Goal: Task Accomplishment & Management: Complete application form

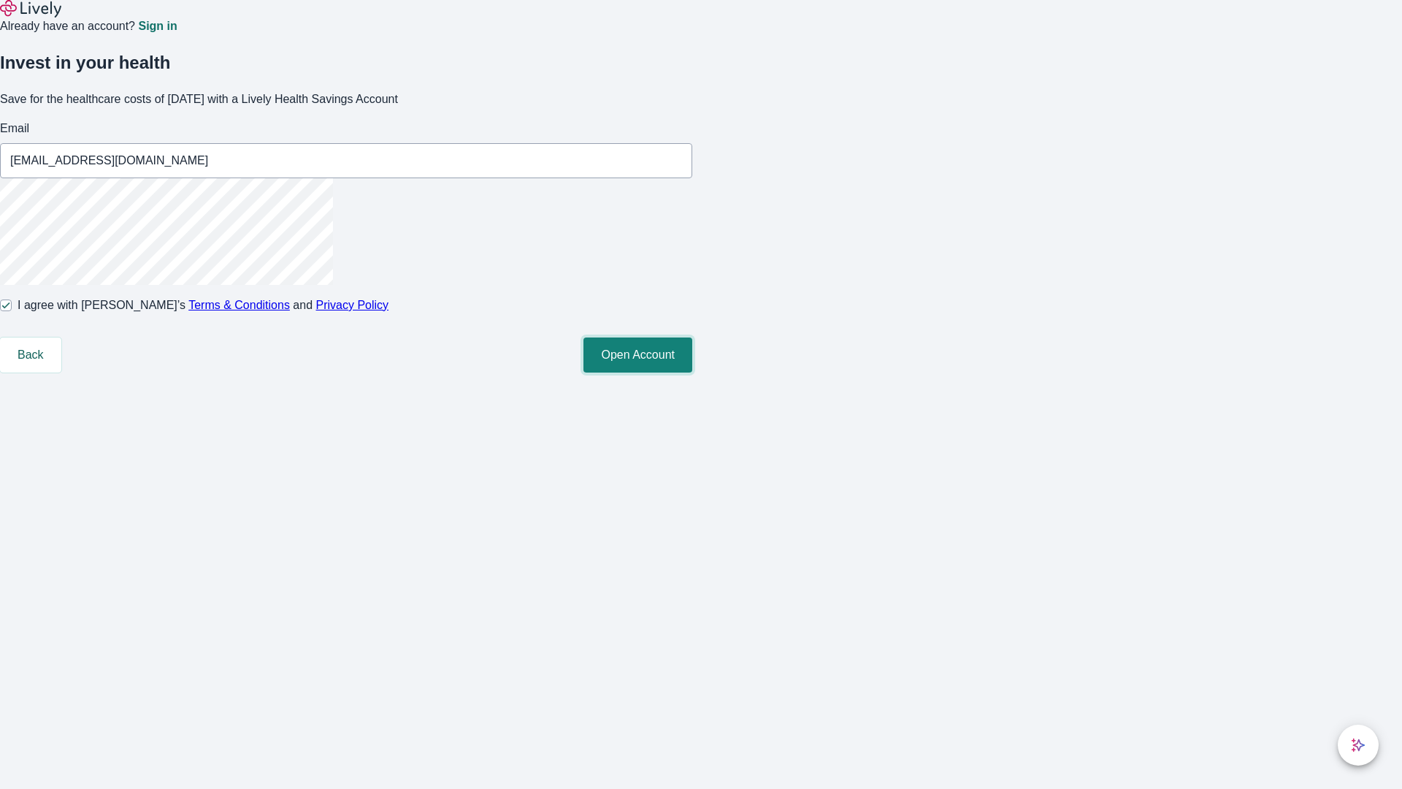
click at [692, 372] on button "Open Account" at bounding box center [638, 354] width 109 height 35
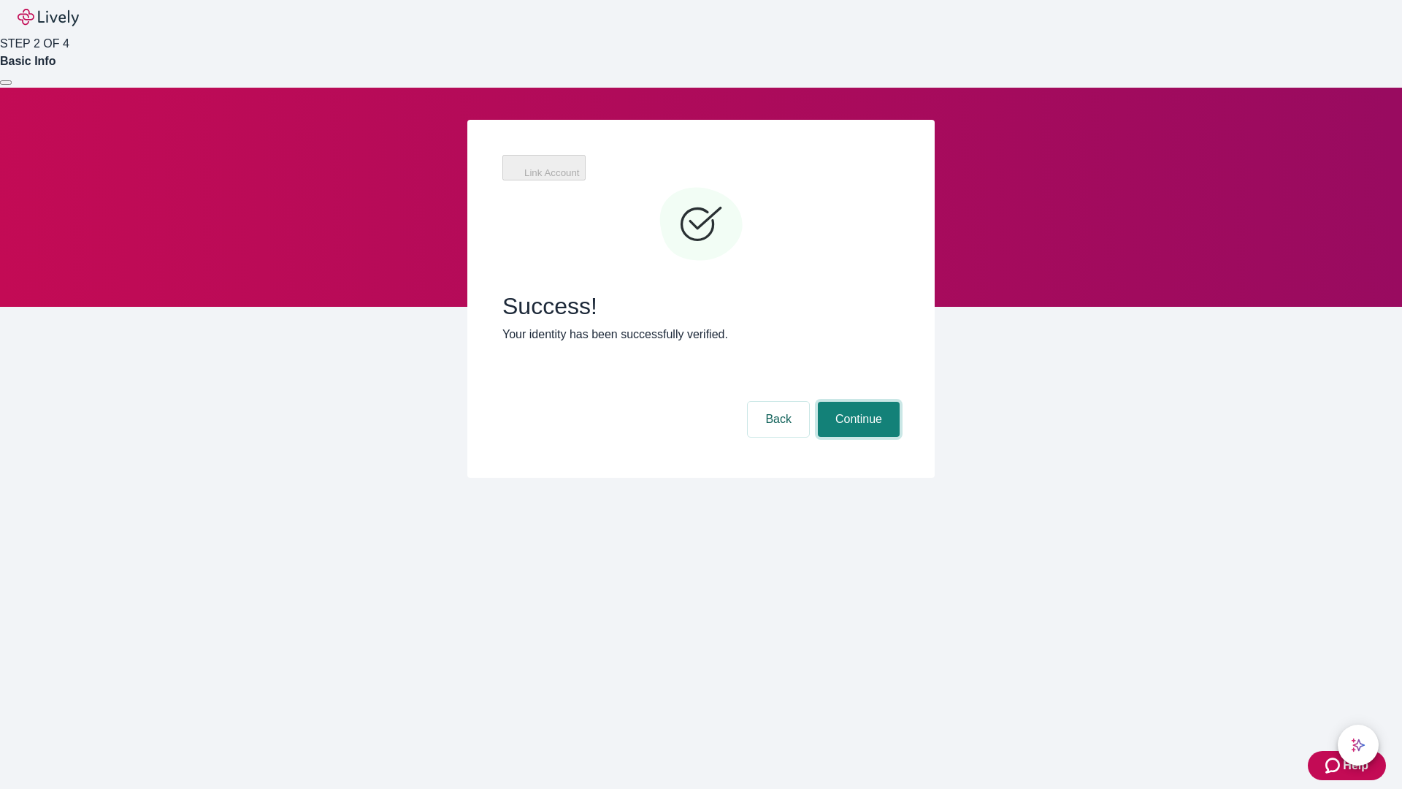
click at [857, 402] on button "Continue" at bounding box center [859, 419] width 82 height 35
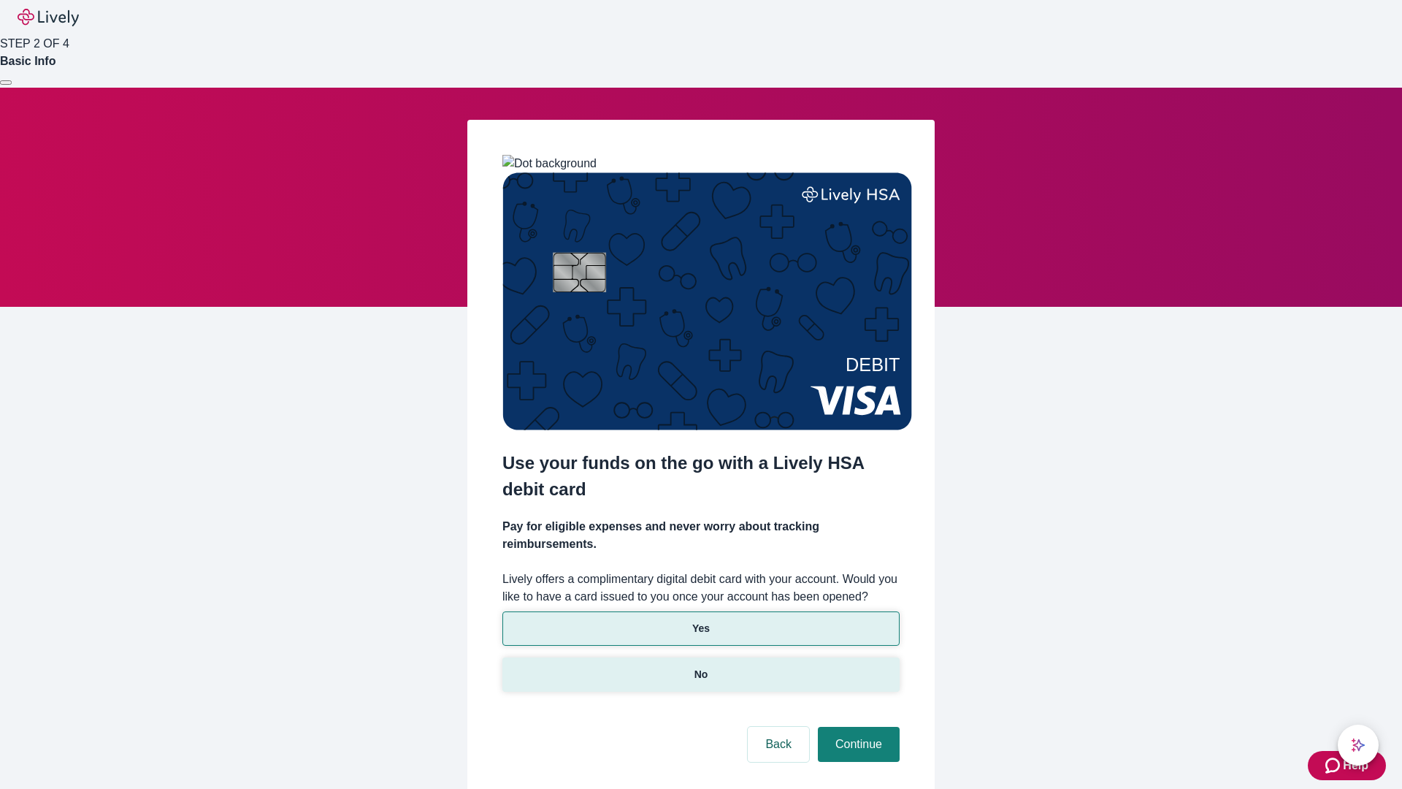
click at [700, 667] on p "No" at bounding box center [702, 674] width 14 height 15
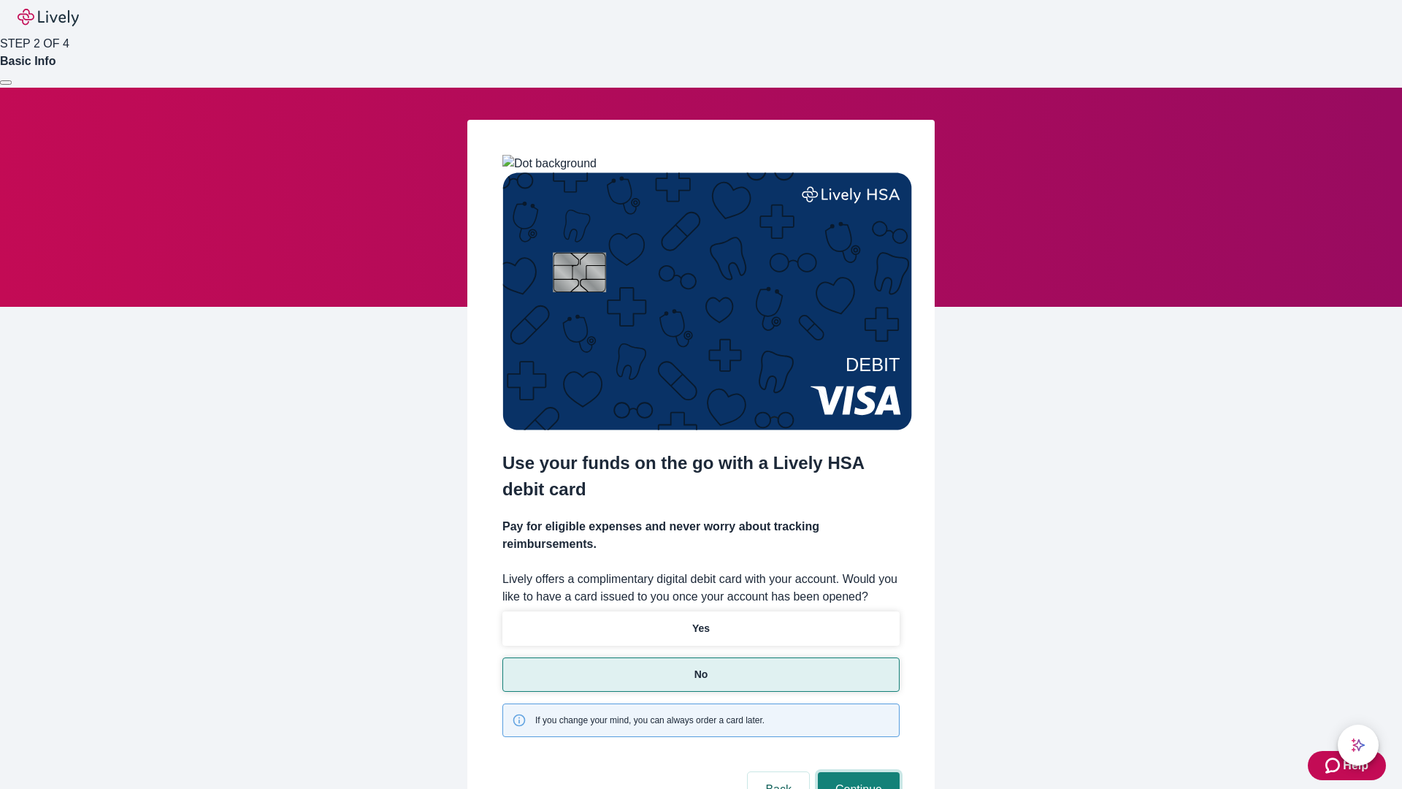
click at [857, 772] on button "Continue" at bounding box center [859, 789] width 82 height 35
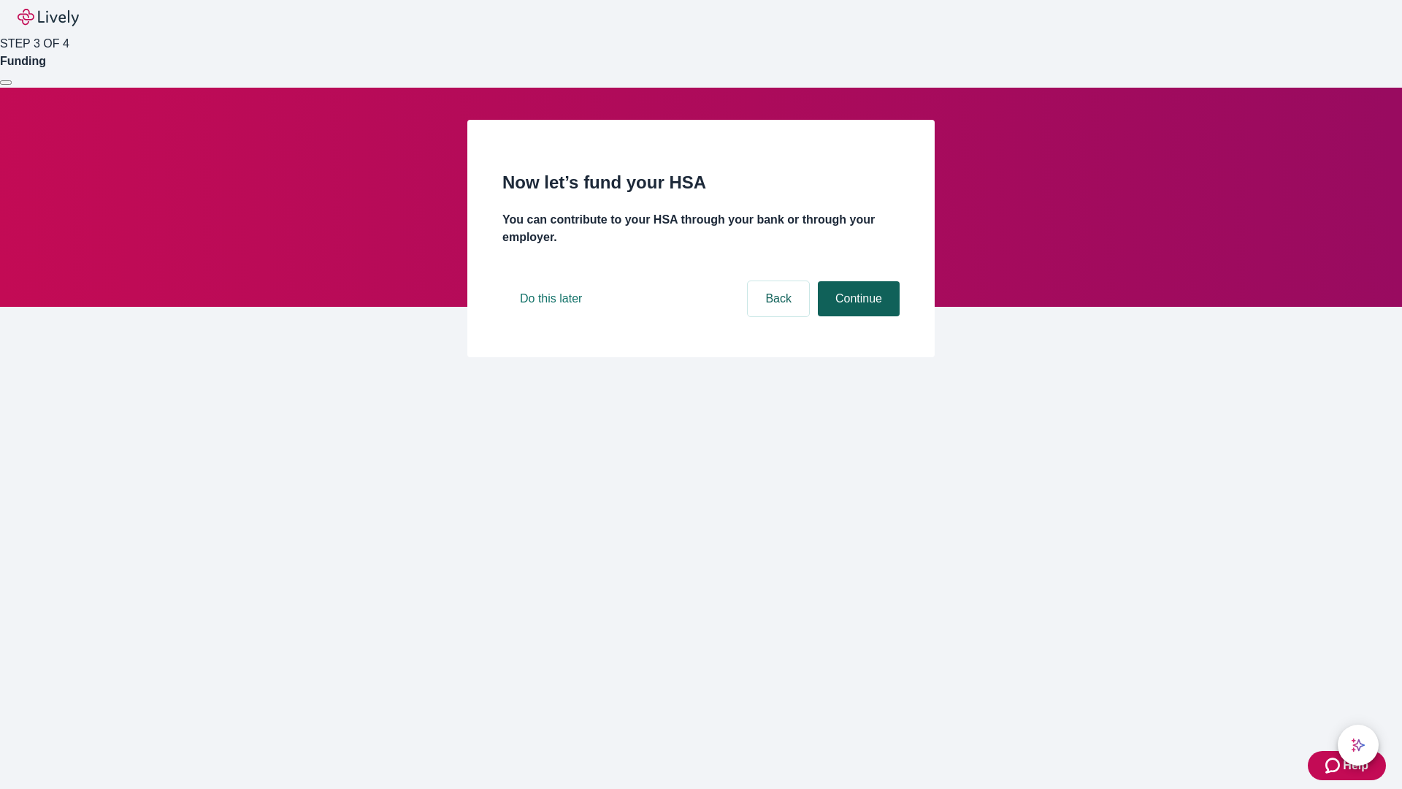
click at [857, 316] on button "Continue" at bounding box center [859, 298] width 82 height 35
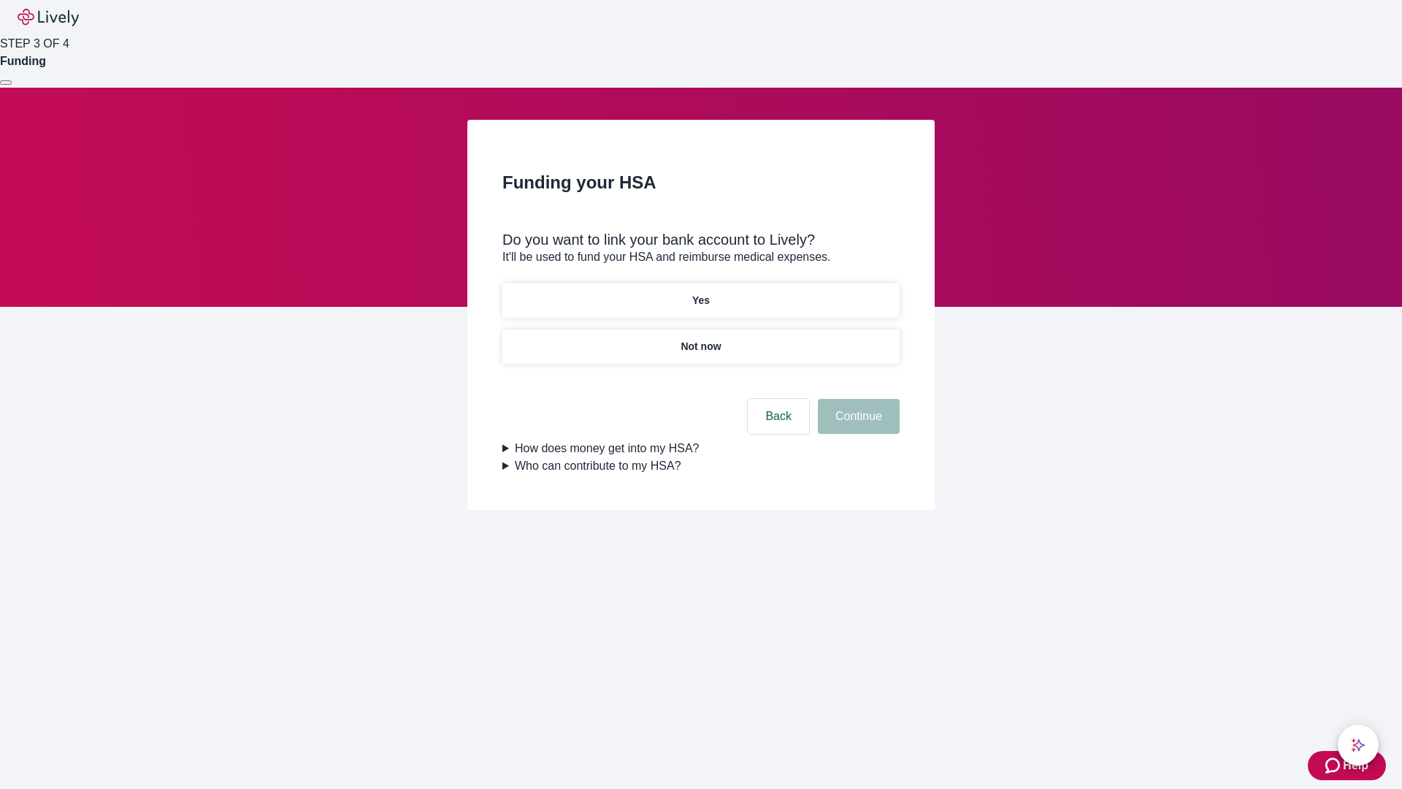
click at [700, 293] on p "Yes" at bounding box center [701, 300] width 18 height 15
click at [857, 399] on button "Continue" at bounding box center [859, 416] width 82 height 35
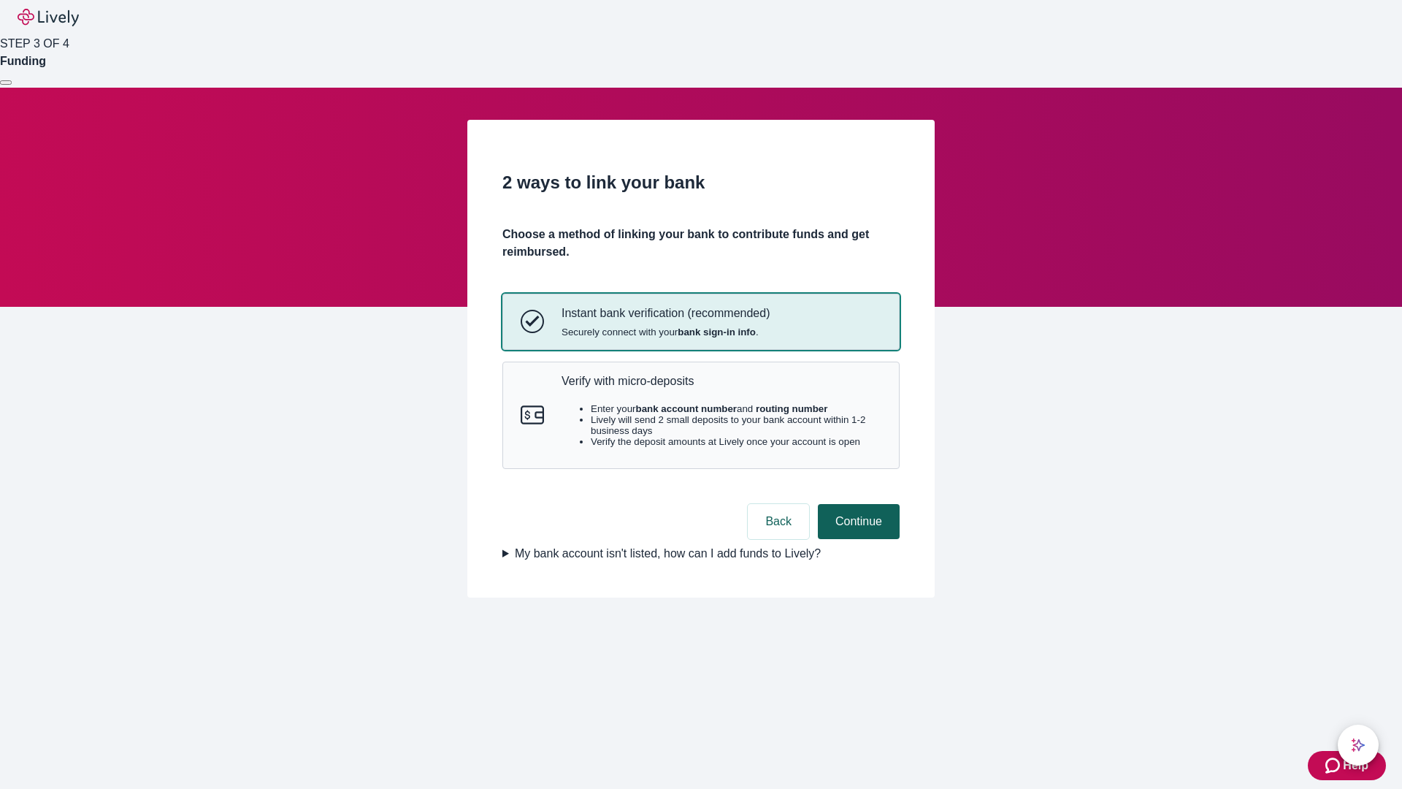
click at [721, 388] on p "Verify with micro-deposits" at bounding box center [722, 381] width 320 height 14
click at [857, 539] on button "Continue" at bounding box center [859, 521] width 82 height 35
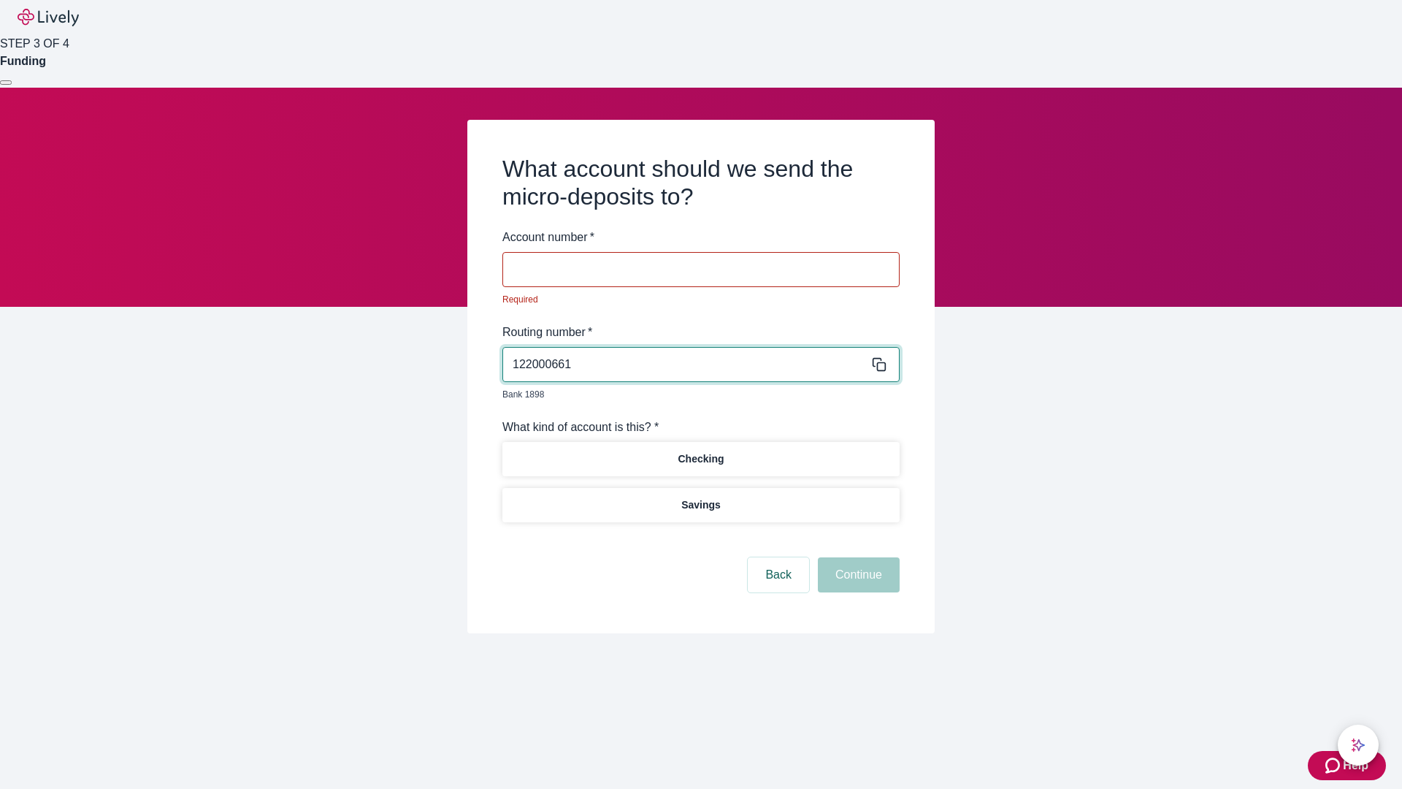
type input "122000661"
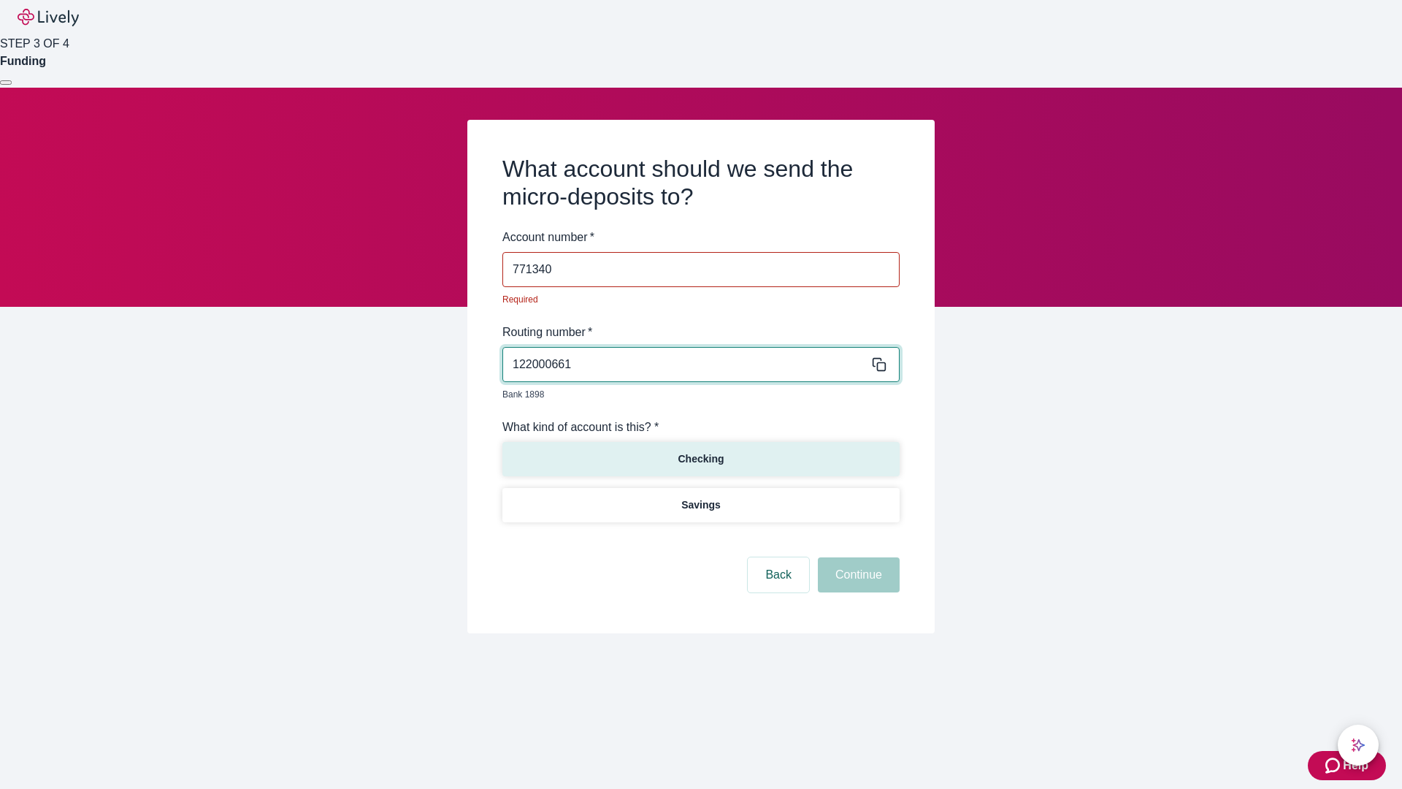
type input "771340"
click at [700, 451] on p "Checking" at bounding box center [701, 458] width 46 height 15
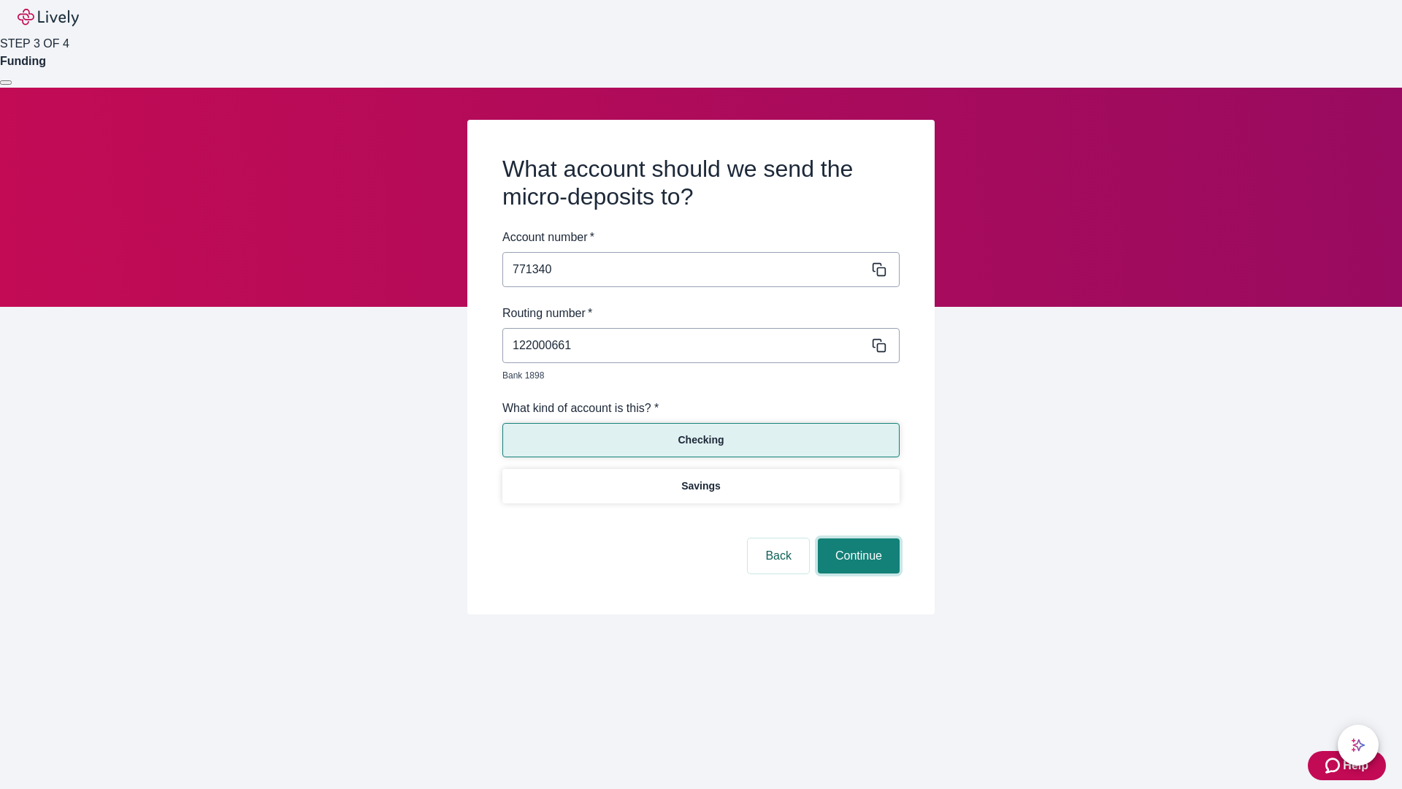
click at [857, 539] on button "Continue" at bounding box center [859, 555] width 82 height 35
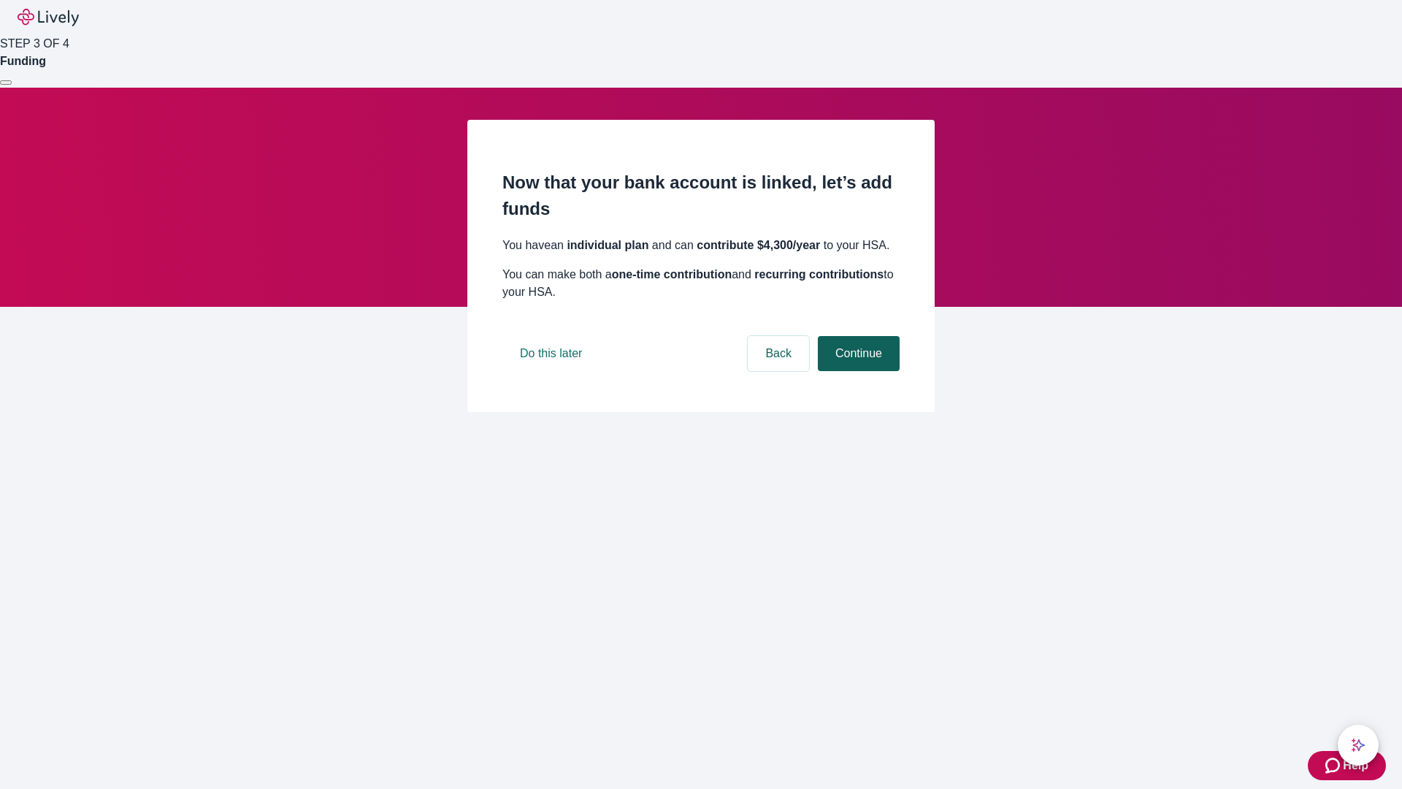
click at [857, 371] on button "Continue" at bounding box center [859, 353] width 82 height 35
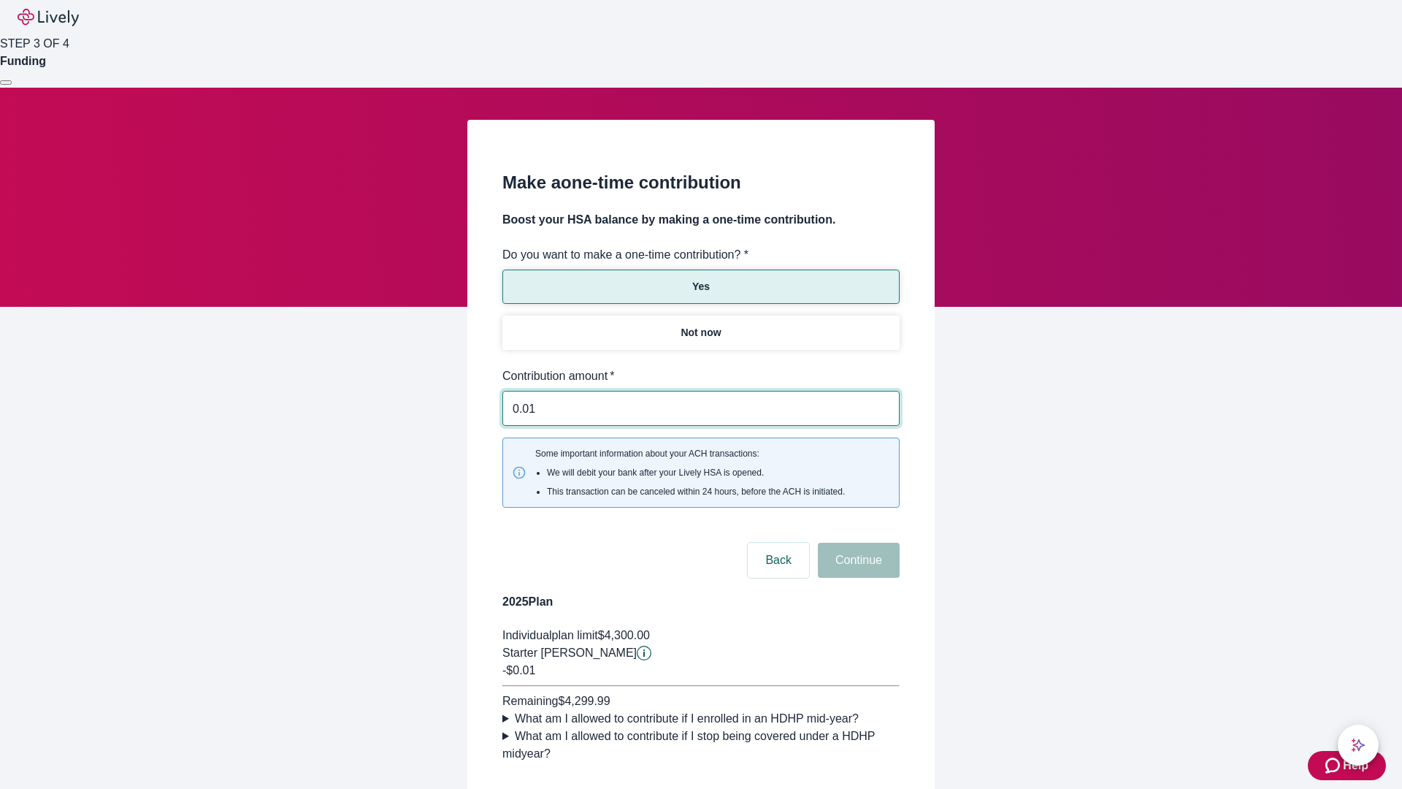
type input "0.01"
click at [857, 543] on button "Continue" at bounding box center [859, 560] width 82 height 35
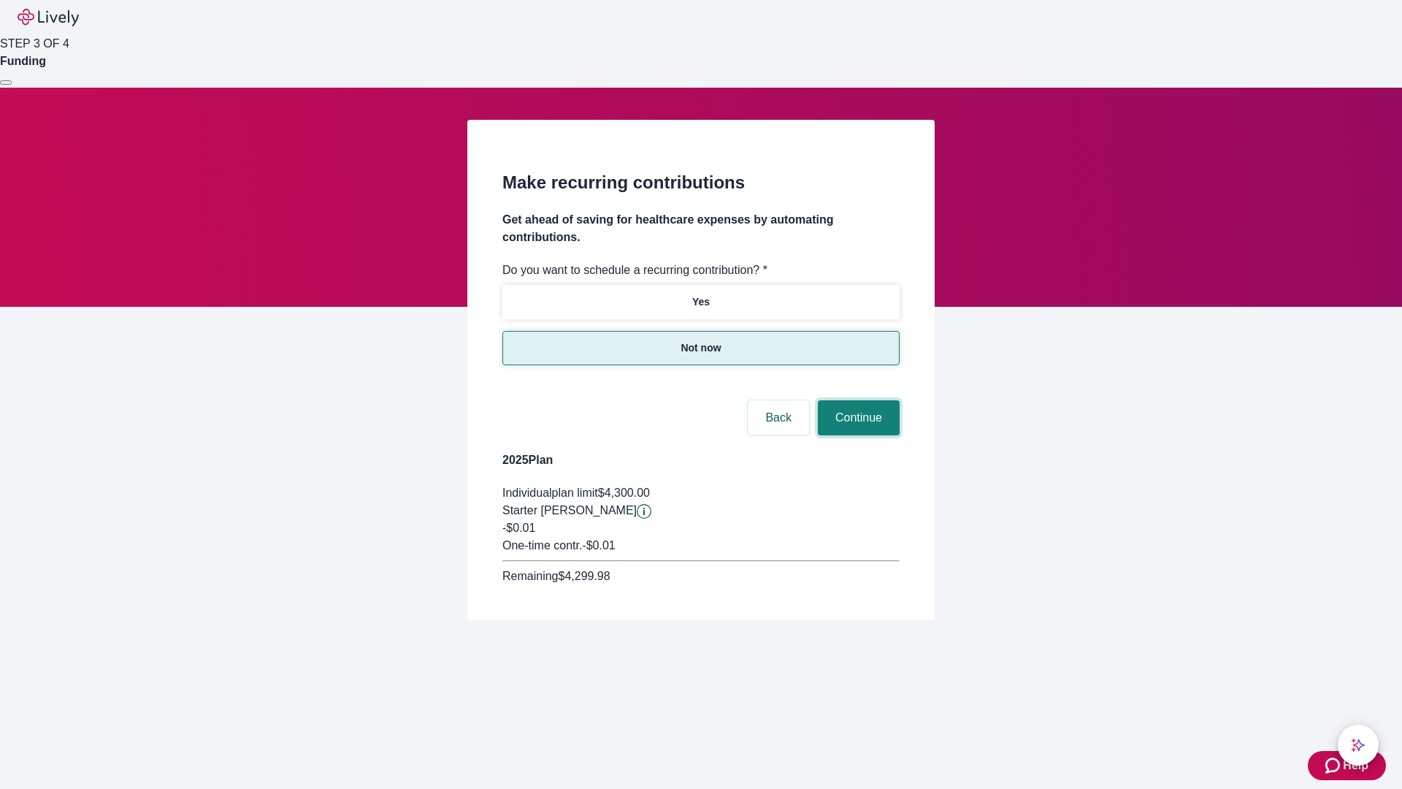
click at [857, 400] on button "Continue" at bounding box center [859, 417] width 82 height 35
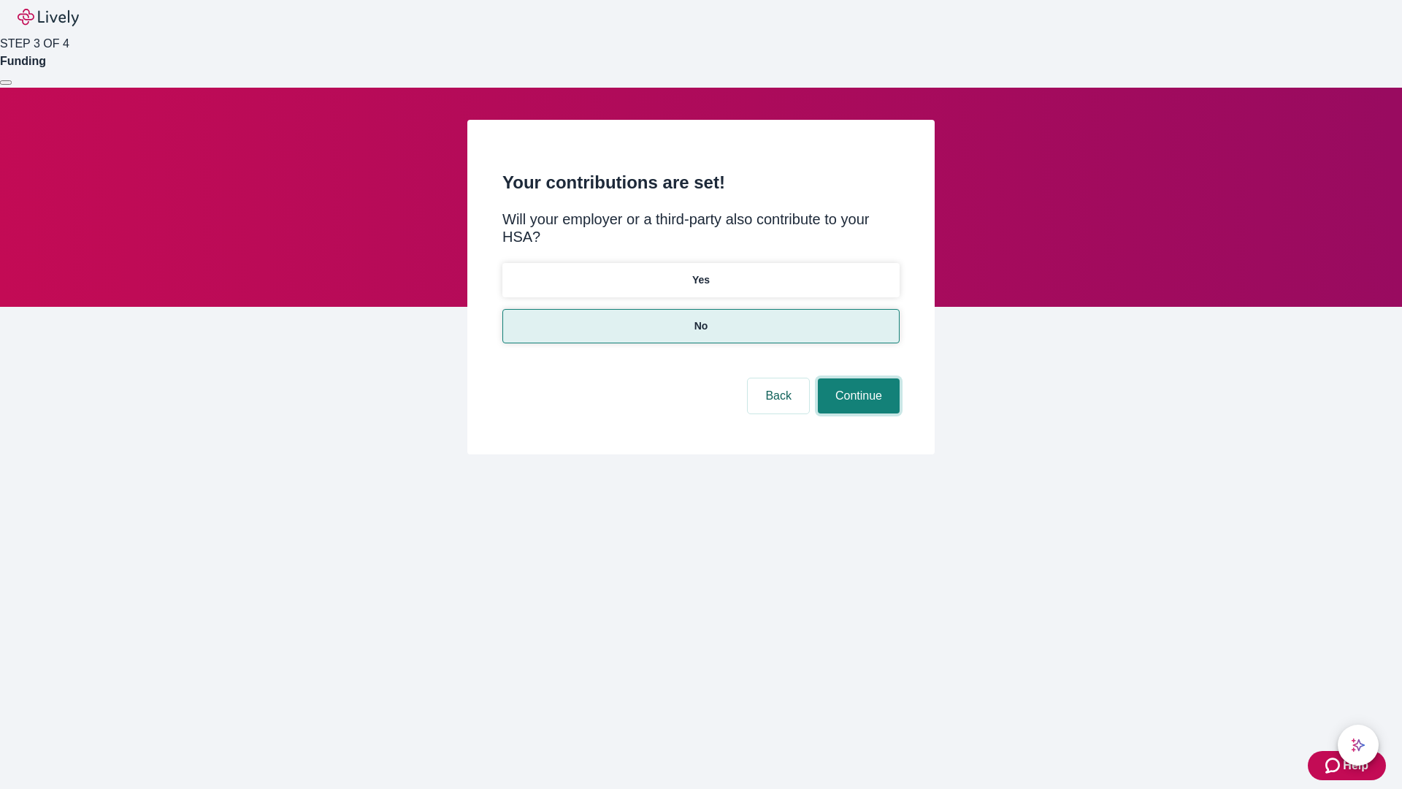
click at [857, 378] on button "Continue" at bounding box center [859, 395] width 82 height 35
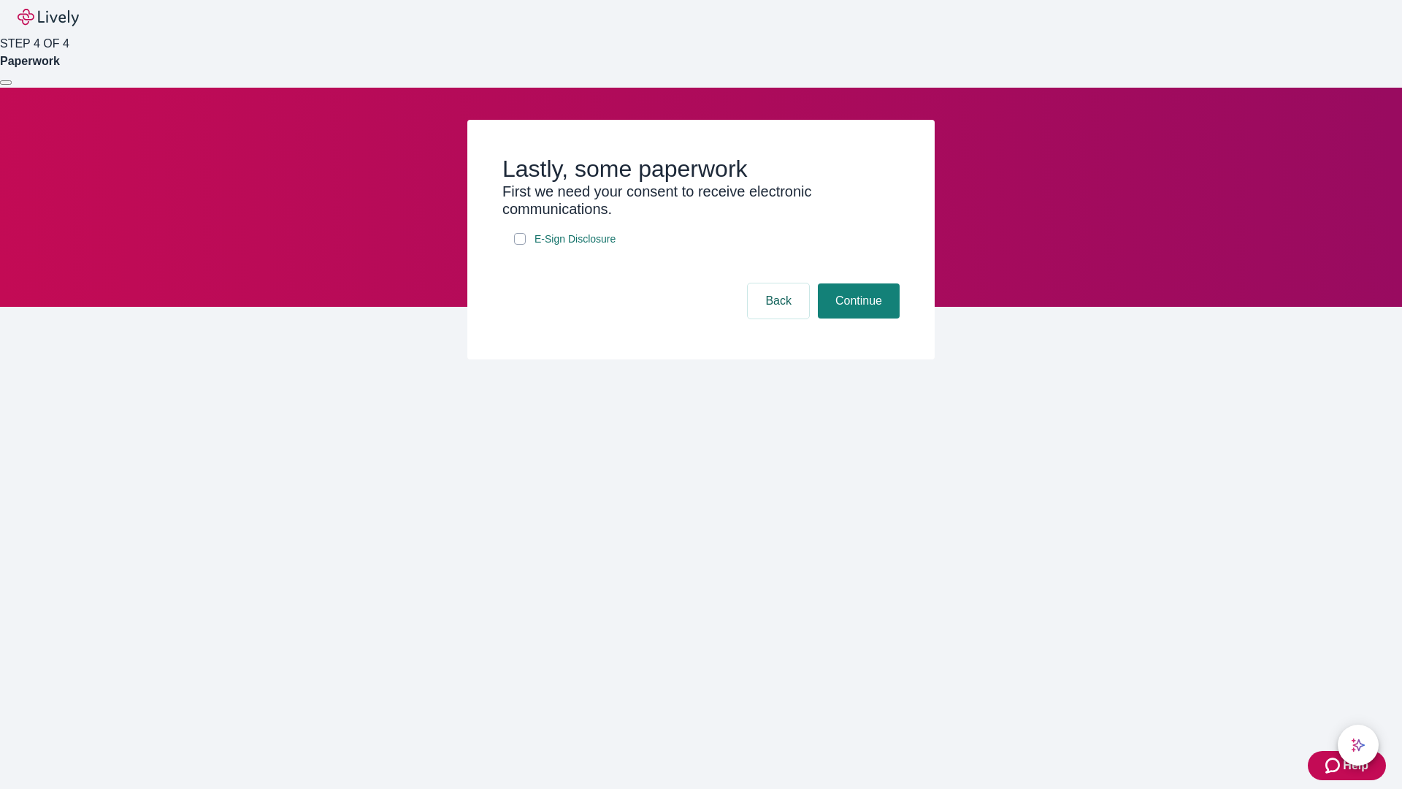
click at [520, 245] on input "E-Sign Disclosure" at bounding box center [520, 239] width 12 height 12
checkbox input "true"
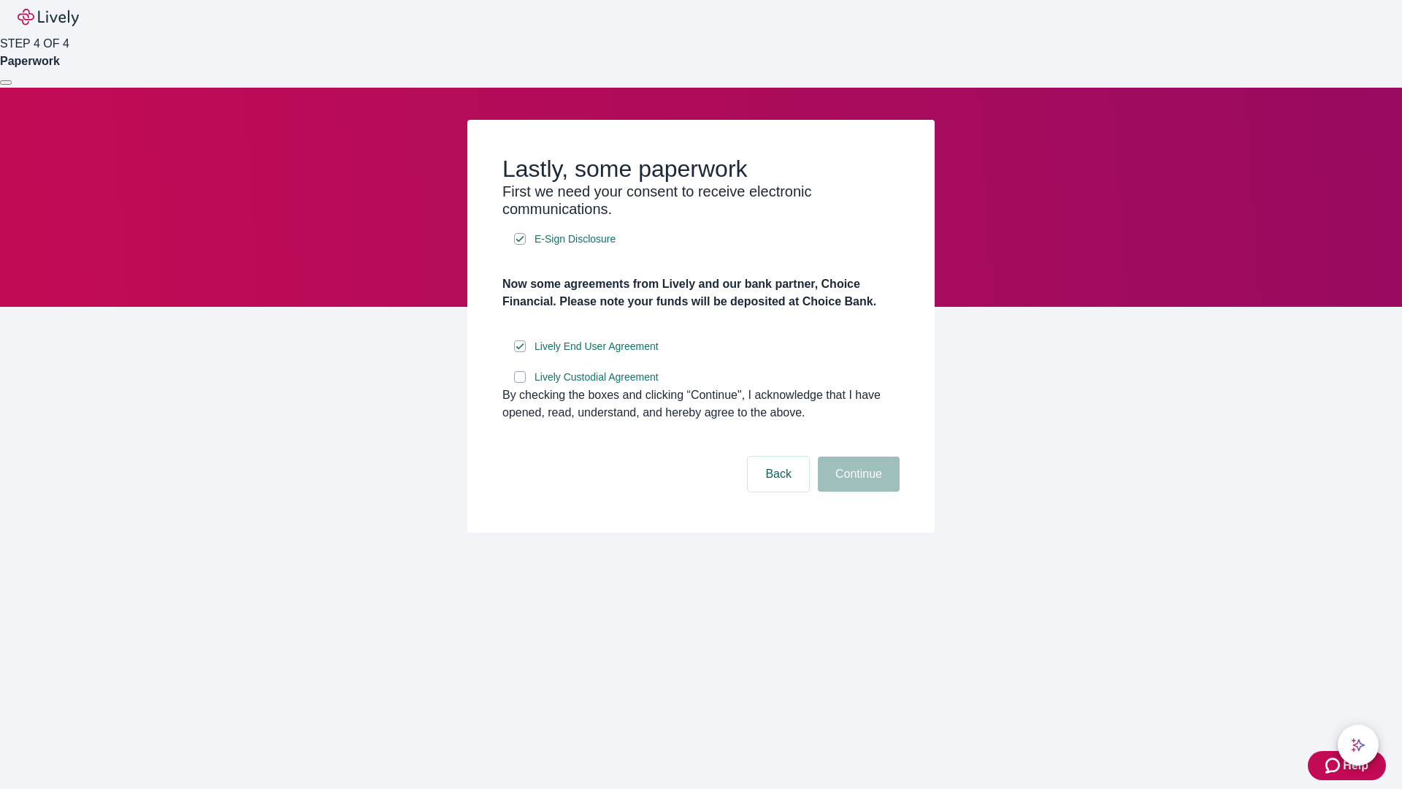
click at [520, 383] on input "Lively Custodial Agreement" at bounding box center [520, 377] width 12 height 12
checkbox input "true"
click at [857, 492] on button "Continue" at bounding box center [859, 473] width 82 height 35
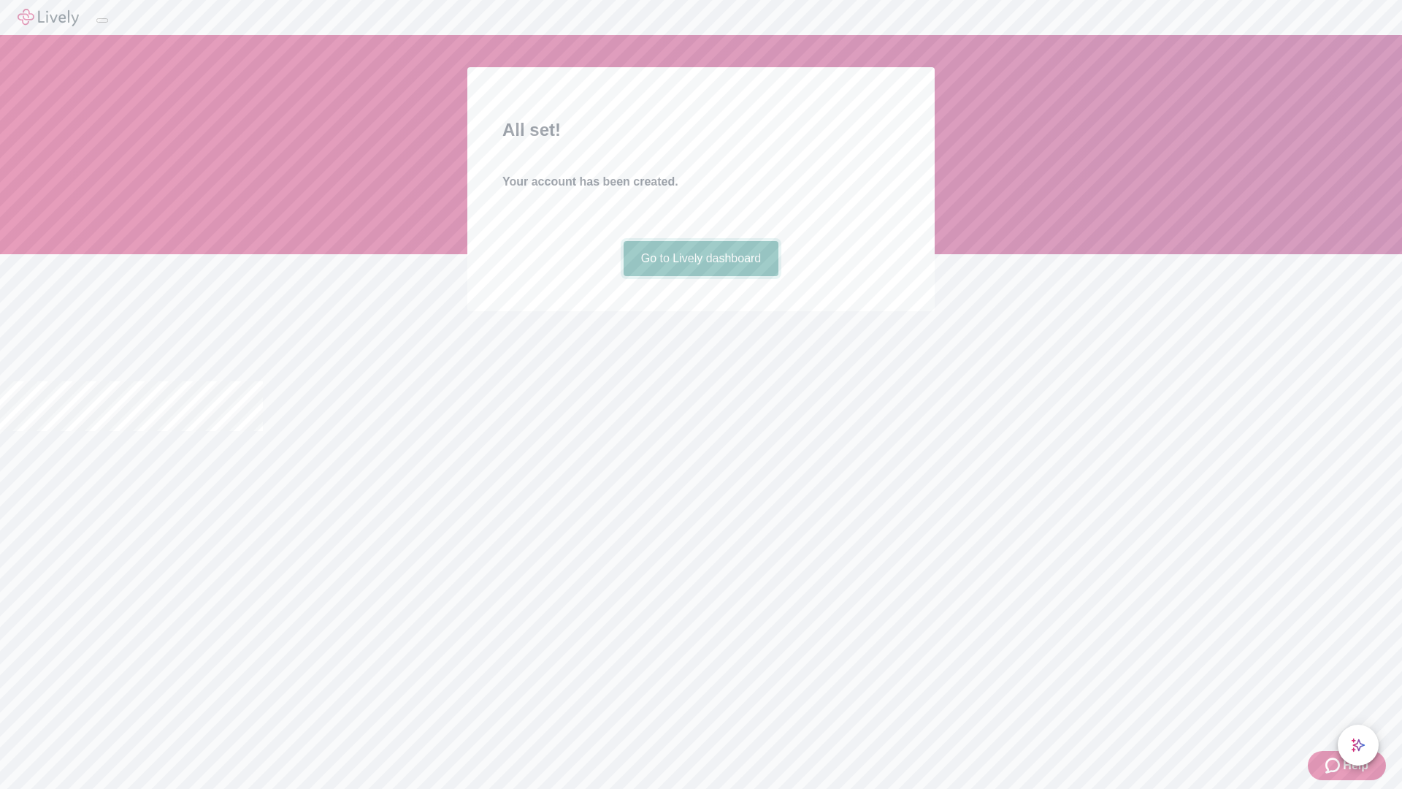
click at [700, 276] on link "Go to Lively dashboard" at bounding box center [702, 258] width 156 height 35
